Goal: Navigation & Orientation: Understand site structure

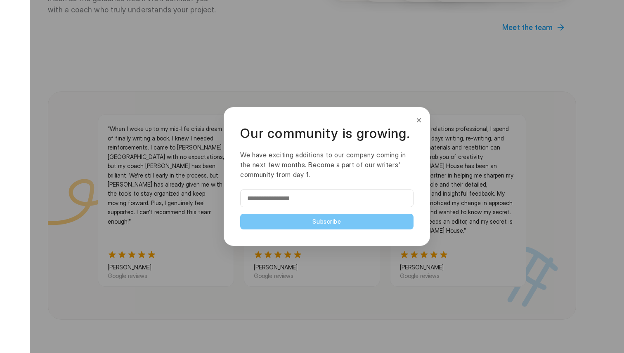
scroll to position [760, 0]
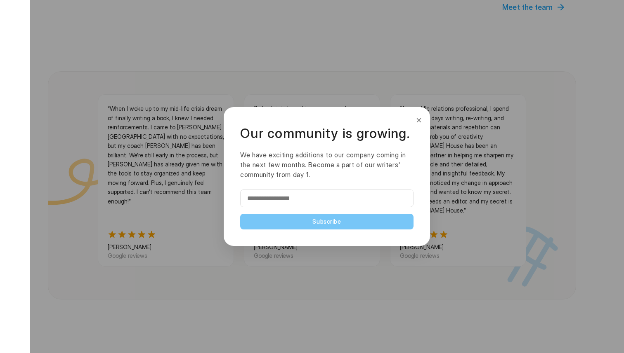
click at [418, 120] on button "×" at bounding box center [418, 120] width 9 height 13
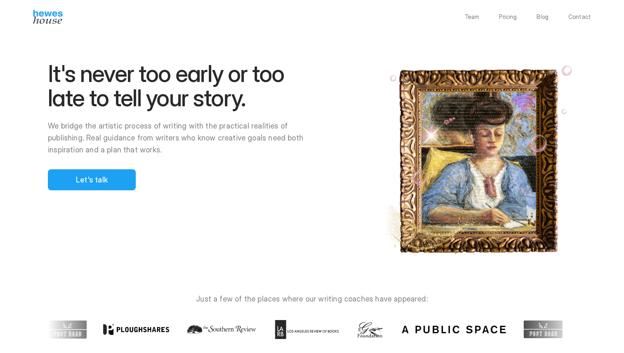
scroll to position [0, 0]
click at [505, 17] on p "Pricing" at bounding box center [508, 17] width 18 height 6
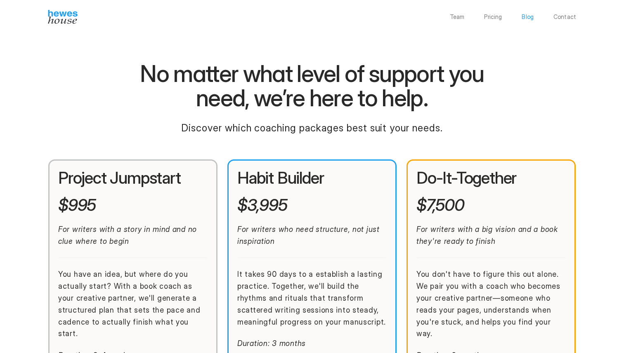
click at [529, 16] on p "Blog" at bounding box center [527, 17] width 12 height 6
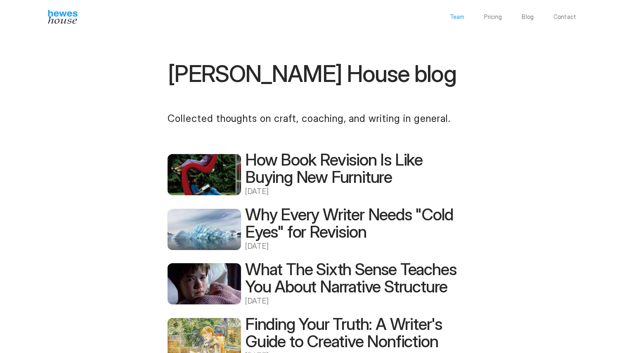
click at [457, 15] on p "Team" at bounding box center [457, 17] width 15 height 6
